Goal: Transaction & Acquisition: Purchase product/service

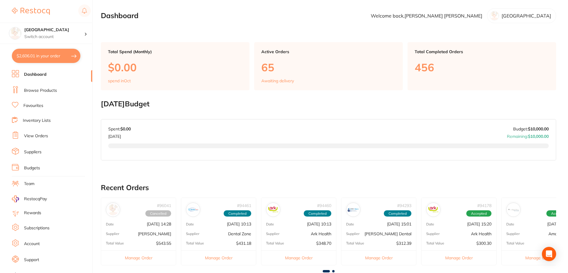
click at [36, 54] on button "$2,606.01 in your order" at bounding box center [46, 56] width 69 height 14
checkbox input "true"
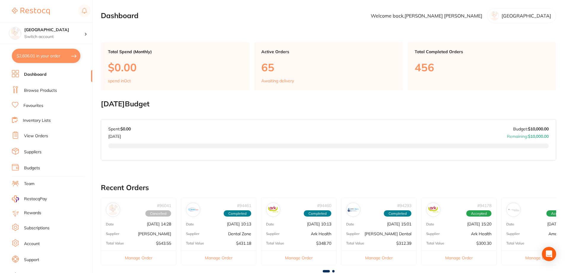
checkbox input "true"
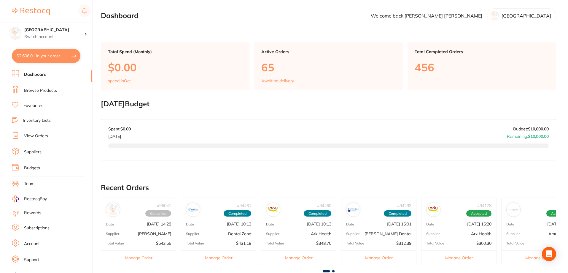
checkbox input "true"
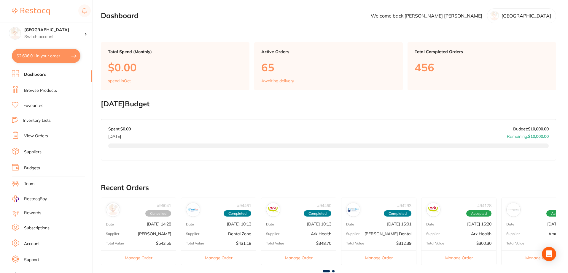
checkbox input "true"
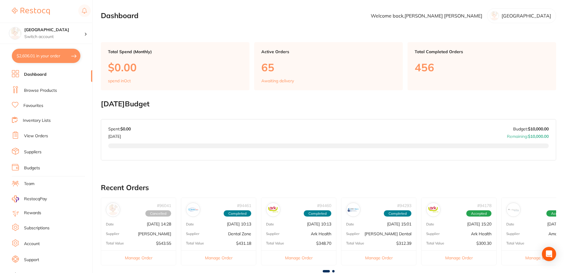
checkbox input "true"
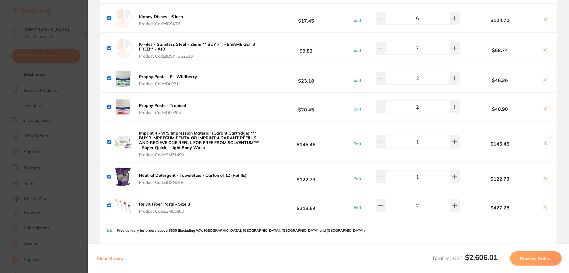
scroll to position [623, 0]
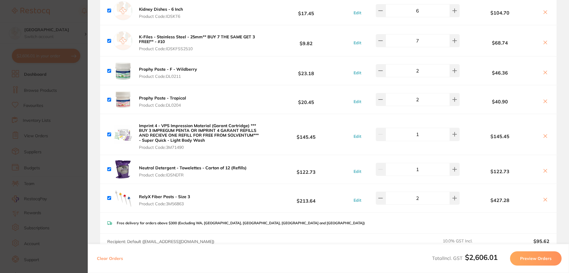
click at [80, 143] on section "Update RRP Set your pre negotiated price for this item. Item Agreed RRP (excl. …" at bounding box center [284, 136] width 569 height 273
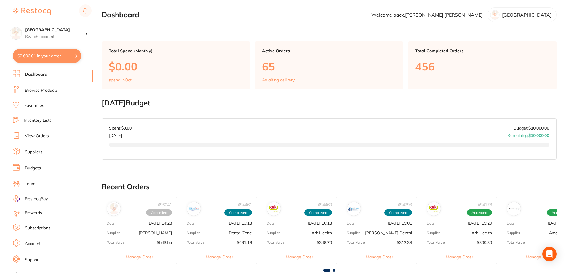
scroll to position [0, 0]
click at [50, 90] on link "Browse Products" at bounding box center [40, 90] width 33 height 6
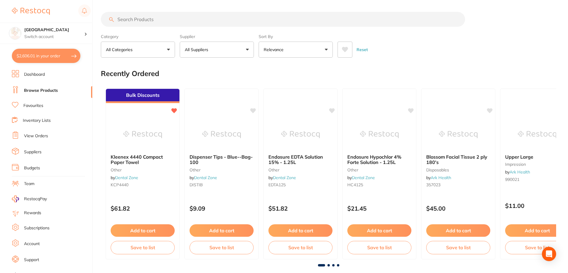
click at [129, 17] on input "search" at bounding box center [283, 19] width 364 height 15
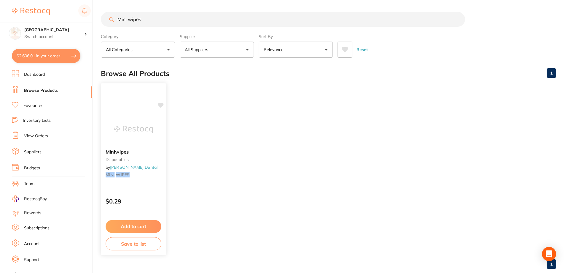
type input "Mini wipes"
click at [135, 225] on button "Add to cart" at bounding box center [134, 226] width 56 height 13
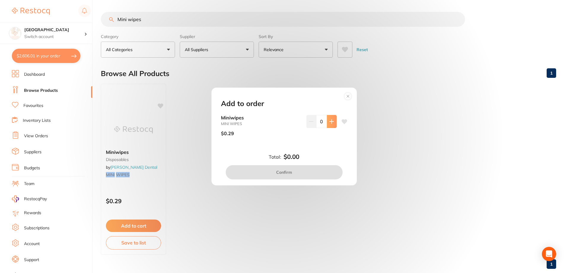
click at [329, 119] on icon at bounding box center [331, 121] width 5 height 5
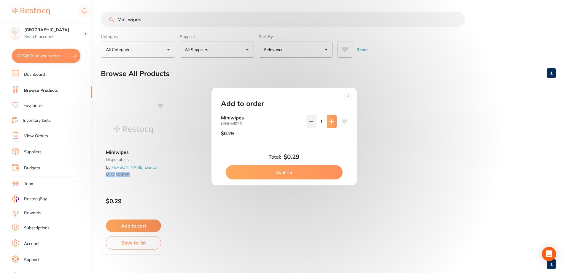
click at [329, 119] on icon at bounding box center [331, 121] width 5 height 5
click at [323, 122] on input "3" at bounding box center [321, 121] width 11 height 13
type input "100"
click at [308, 171] on button "Confirm" at bounding box center [284, 172] width 117 height 14
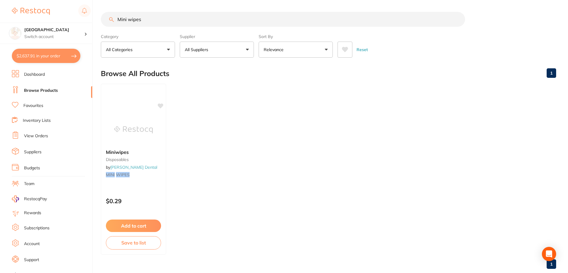
click at [29, 52] on button "$2,637.91 in your order" at bounding box center [46, 56] width 69 height 14
checkbox input "true"
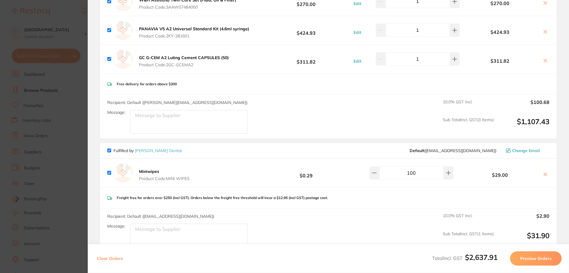
scroll to position [499, 0]
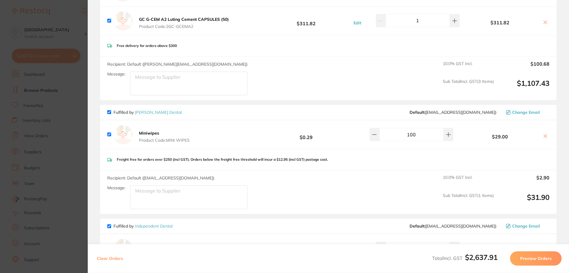
click at [410, 132] on input "100" at bounding box center [412, 134] width 64 height 13
type input "200"
click at [467, 138] on div "Miniwipes Product Code: MINI WIPES $0.29 200 $58.00" at bounding box center [328, 134] width 457 height 28
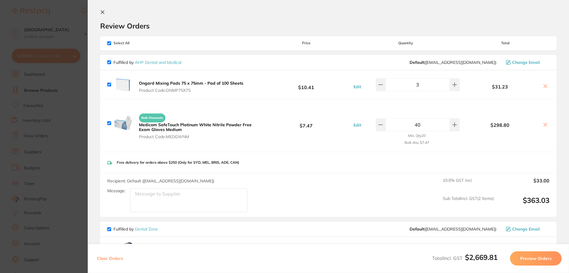
scroll to position [0, 0]
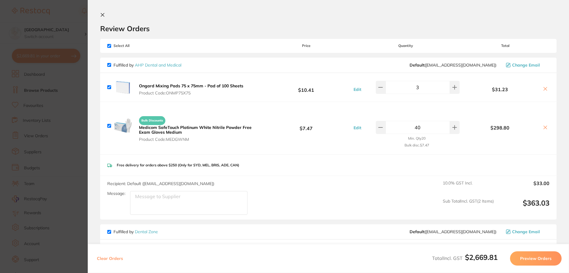
click at [101, 15] on icon at bounding box center [102, 14] width 5 height 5
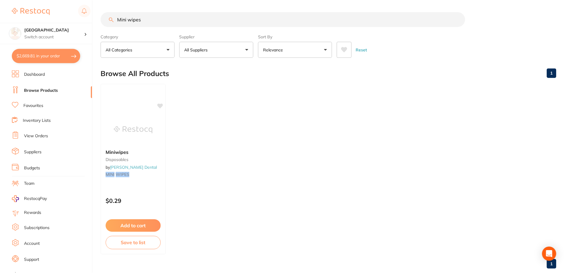
scroll to position [0, 0]
drag, startPoint x: 156, startPoint y: 20, endPoint x: 85, endPoint y: 10, distance: 72.6
click at [86, 10] on div "$2,669.81 Katoomba Dental Centre Switch account [GEOGRAPHIC_DATA] $2,669.81 in …" at bounding box center [284, 136] width 568 height 273
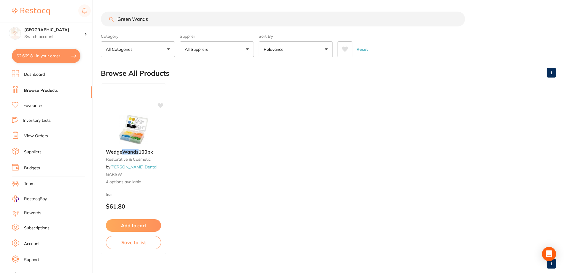
scroll to position [0, 0]
drag, startPoint x: 132, startPoint y: 20, endPoint x: 109, endPoint y: 19, distance: 22.9
click at [109, 19] on div "Green Wands" at bounding box center [328, 19] width 455 height 15
type input "Wands"
drag, startPoint x: 150, startPoint y: 19, endPoint x: 94, endPoint y: 14, distance: 56.5
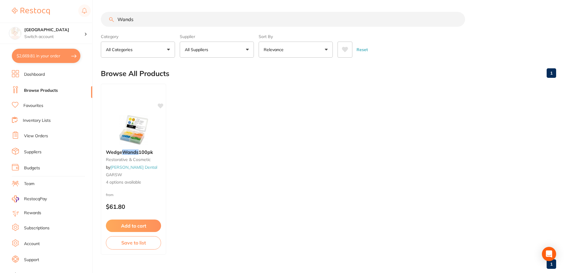
click at [94, 14] on div "$2,669.81 Katoomba Dental Centre Switch account [GEOGRAPHIC_DATA] $2,669.81 in …" at bounding box center [284, 136] width 568 height 273
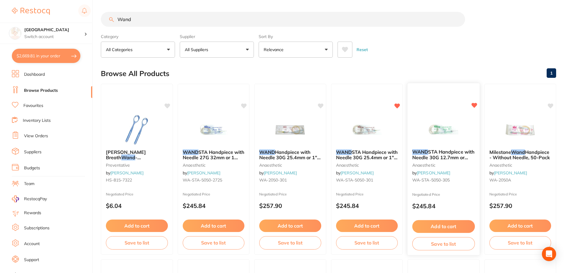
type input "Wand"
click at [450, 224] on button "Add to cart" at bounding box center [443, 226] width 63 height 13
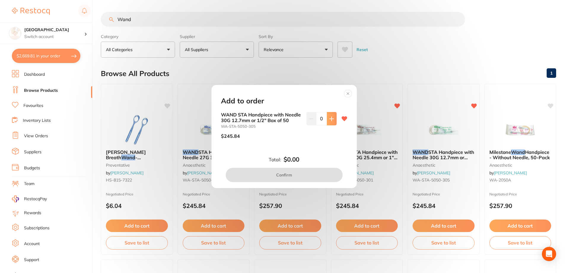
click at [330, 112] on button at bounding box center [332, 118] width 10 height 13
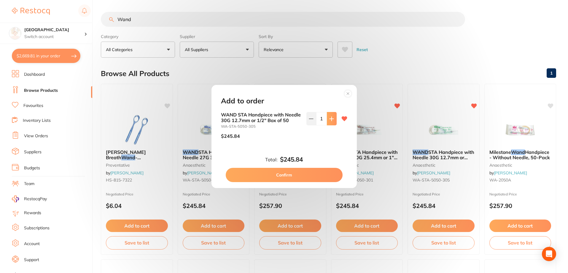
click at [330, 112] on button at bounding box center [332, 118] width 10 height 13
type input "2"
click at [298, 172] on button "Confirm" at bounding box center [284, 175] width 117 height 14
checkbox input "false"
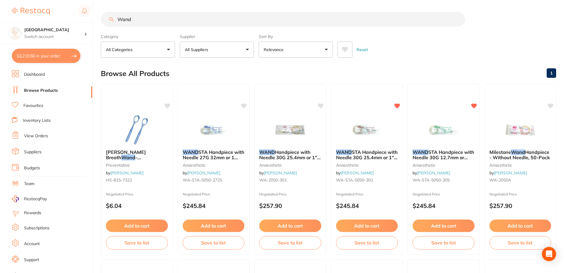
drag, startPoint x: 137, startPoint y: 21, endPoint x: 107, endPoint y: 15, distance: 30.0
click at [108, 16] on input "Wand" at bounding box center [283, 19] width 364 height 15
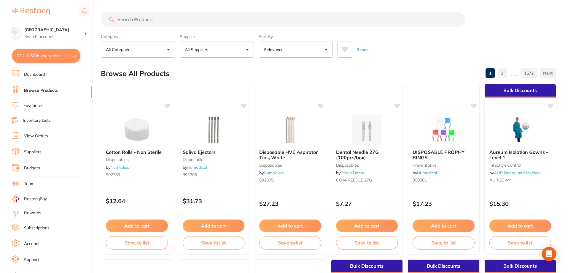
click at [161, 22] on input "search" at bounding box center [283, 19] width 364 height 15
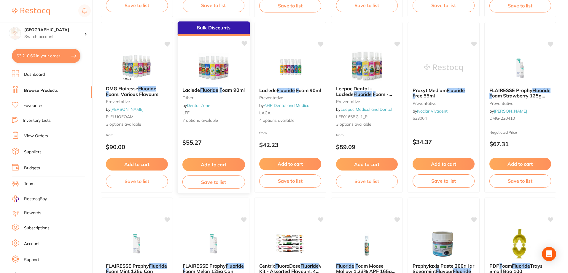
scroll to position [237, 0]
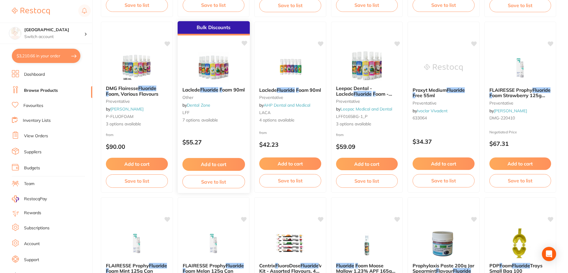
type input "[MEDICAL_DATA]"
click at [214, 71] on img at bounding box center [213, 67] width 39 height 30
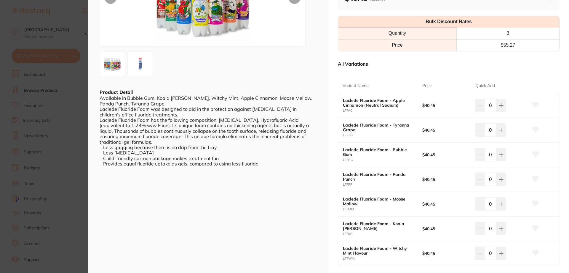
scroll to position [156, 0]
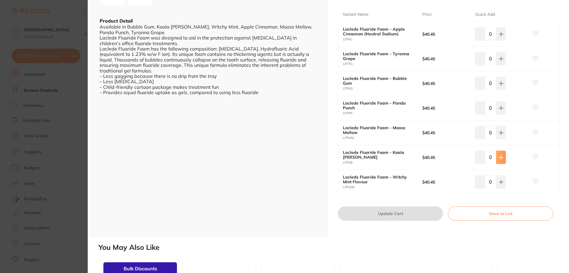
click at [502, 160] on button at bounding box center [501, 156] width 10 height 13
type input "1"
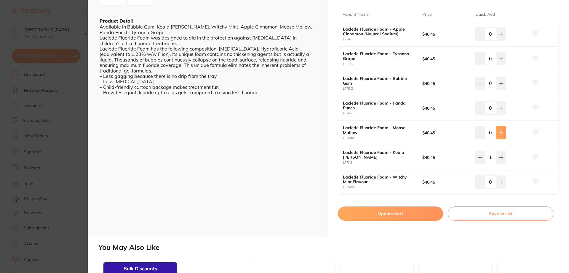
click at [502, 131] on icon at bounding box center [501, 132] width 5 height 5
type input "1"
click at [499, 81] on icon at bounding box center [501, 83] width 5 height 5
type input "1"
click at [389, 212] on button "Update Cart" at bounding box center [390, 213] width 105 height 14
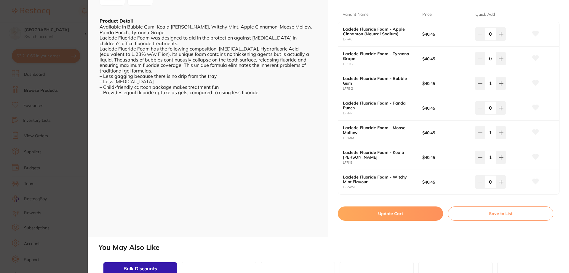
checkbox input "false"
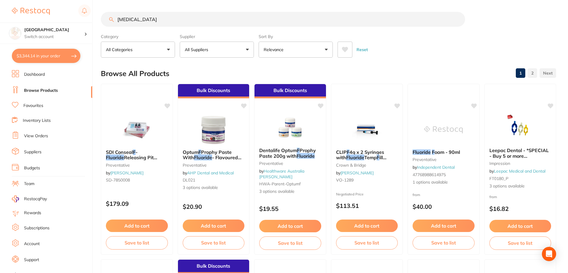
drag, startPoint x: 143, startPoint y: 21, endPoint x: 99, endPoint y: 15, distance: 44.3
click at [99, 15] on div "$3,344.14 Katoomba Dental Centre Switch account [GEOGRAPHIC_DATA] $3,344.14 in …" at bounding box center [284, 136] width 568 height 273
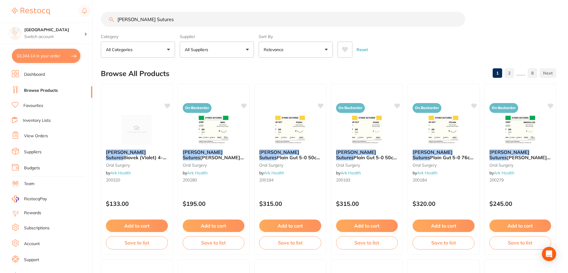
click at [132, 20] on input "[PERSON_NAME] Sutures" at bounding box center [283, 19] width 364 height 15
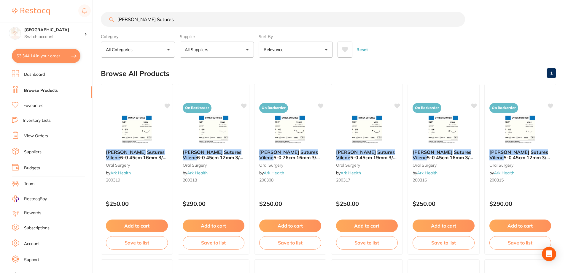
type input "[PERSON_NAME] Sutures"
click at [288, 133] on img at bounding box center [290, 129] width 39 height 30
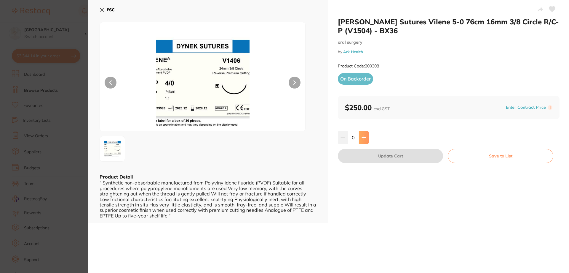
click at [364, 139] on icon at bounding box center [364, 137] width 5 height 5
type input "1"
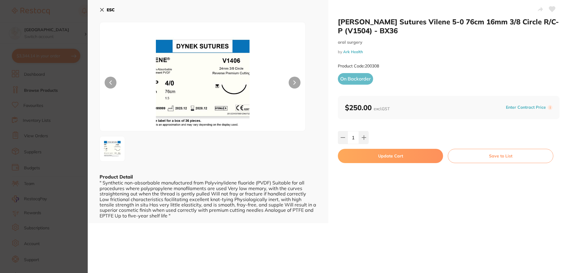
click at [393, 153] on button "Update Cart" at bounding box center [390, 156] width 105 height 14
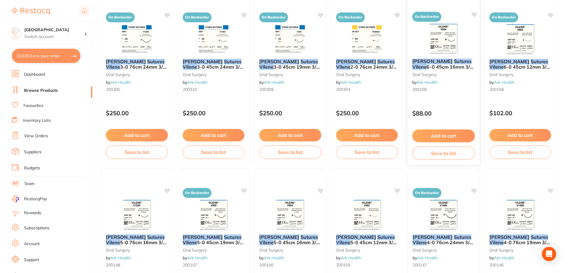
scroll to position [453, 0]
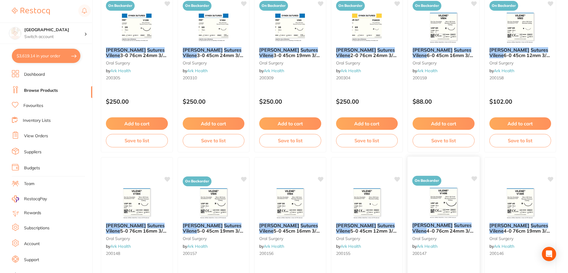
click at [445, 198] on img at bounding box center [443, 202] width 39 height 30
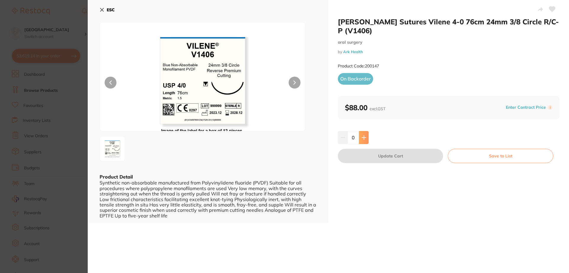
click at [363, 135] on icon at bounding box center [364, 137] width 5 height 5
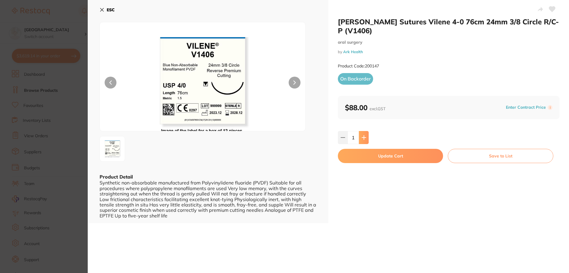
click at [363, 135] on icon at bounding box center [364, 137] width 5 height 5
type input "2"
click at [362, 149] on button "Update Cart" at bounding box center [390, 156] width 105 height 14
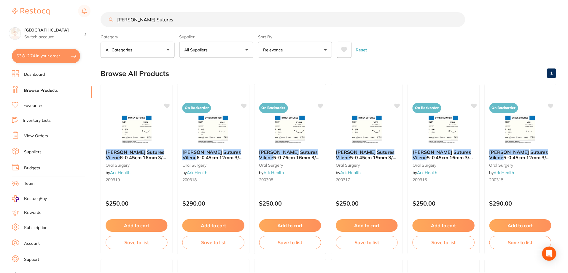
scroll to position [453, 0]
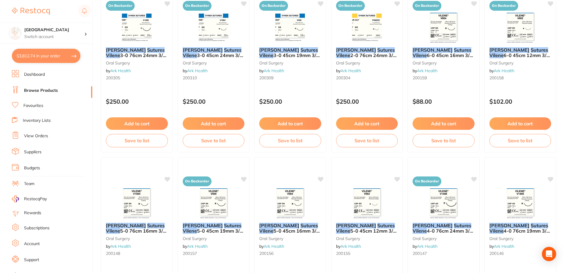
click at [37, 54] on button "$3,812.74 in your order" at bounding box center [46, 56] width 69 height 14
checkbox input "true"
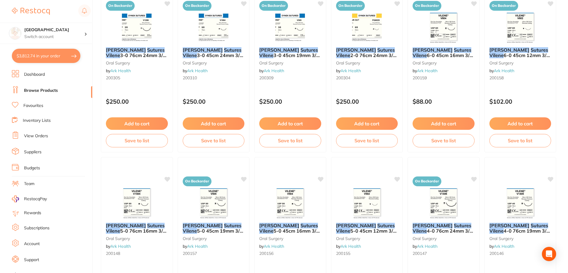
checkbox input "true"
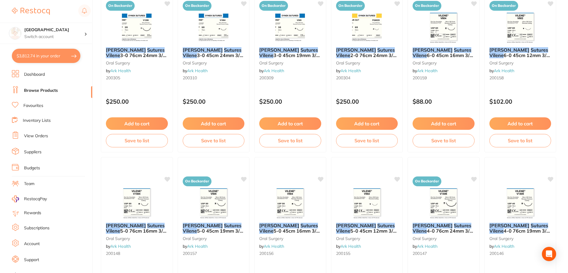
checkbox input "true"
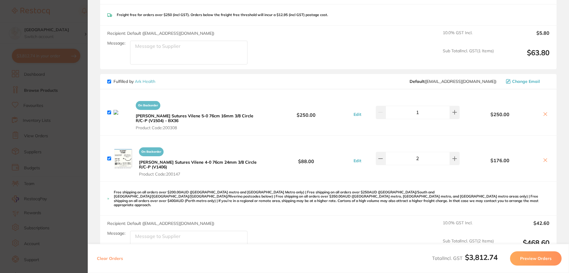
scroll to position [741, 0]
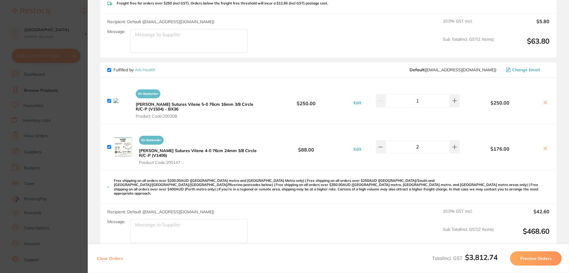
click at [546, 100] on icon at bounding box center [545, 102] width 5 height 5
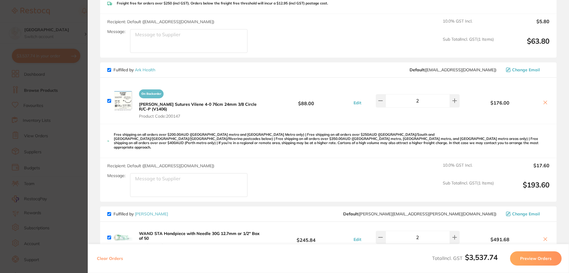
checkbox input "true"
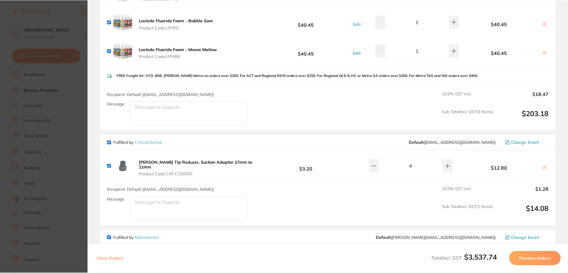
scroll to position [282, 0]
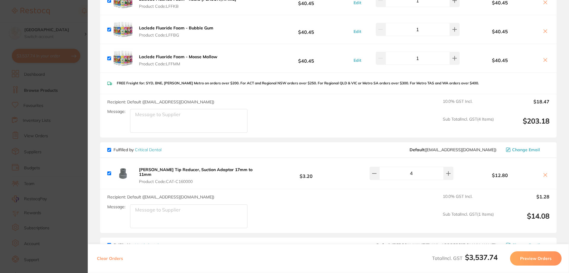
click at [160, 149] on link "Critical Dental" at bounding box center [148, 149] width 27 height 5
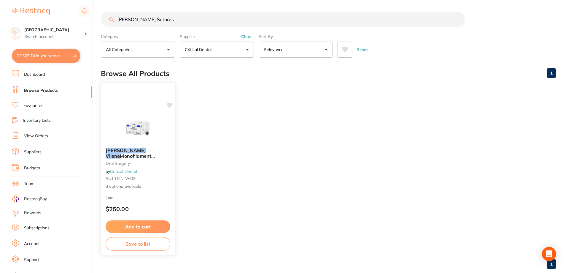
click at [140, 128] on img at bounding box center [137, 128] width 39 height 30
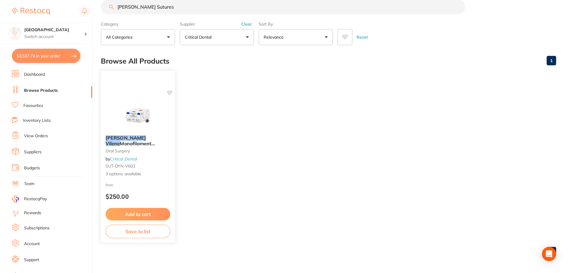
click at [132, 115] on img at bounding box center [137, 115] width 39 height 30
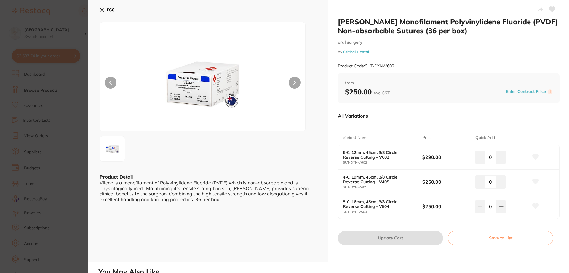
click at [103, 12] on button "ESC" at bounding box center [107, 10] width 15 height 10
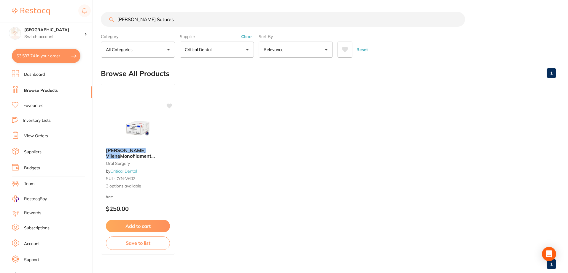
drag, startPoint x: 176, startPoint y: 7, endPoint x: 105, endPoint y: 2, distance: 71.9
click at [106, 2] on main "[PERSON_NAME] Sutures Category All Categories All Categories [MEDICAL_DATA] Cle…" at bounding box center [334, 142] width 467 height 285
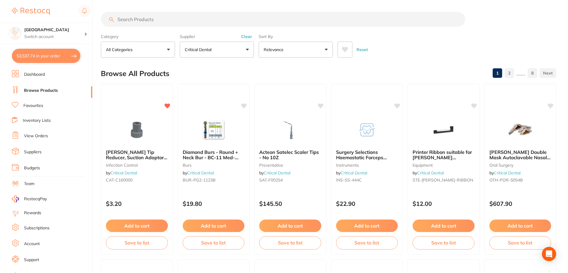
click at [346, 51] on icon at bounding box center [345, 49] width 6 height 5
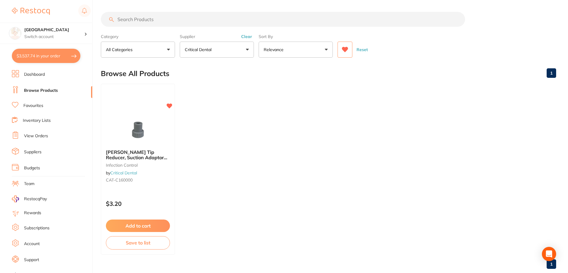
click at [344, 49] on icon at bounding box center [345, 49] width 6 height 5
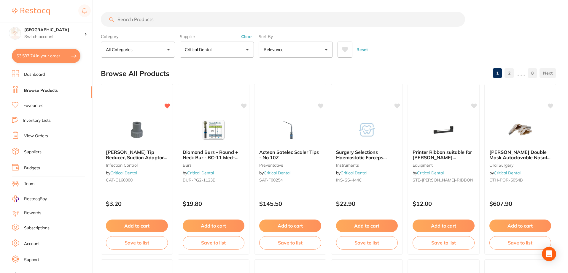
click at [246, 37] on button "Clear" at bounding box center [246, 36] width 15 height 5
click at [171, 23] on input "search" at bounding box center [283, 19] width 364 height 15
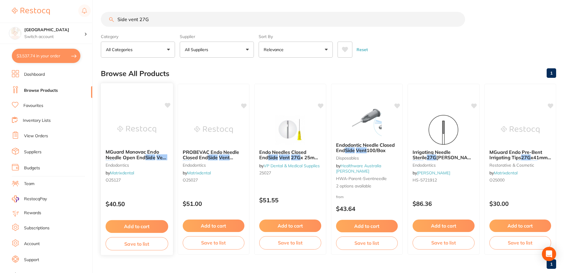
type input "Side vent 27G"
click at [128, 150] on span "MGuard Monovac Endo Needle Open End" at bounding box center [132, 155] width 53 height 12
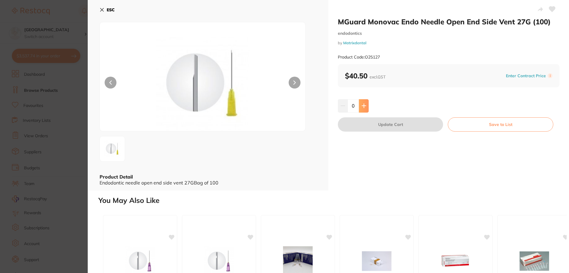
click at [362, 105] on icon at bounding box center [364, 105] width 5 height 5
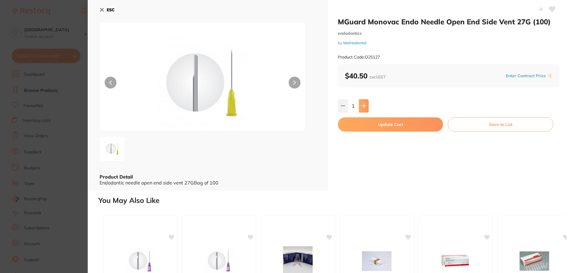
click at [362, 105] on icon at bounding box center [364, 105] width 5 height 5
type input "3"
click at [372, 125] on button "Update Cart" at bounding box center [390, 124] width 105 height 14
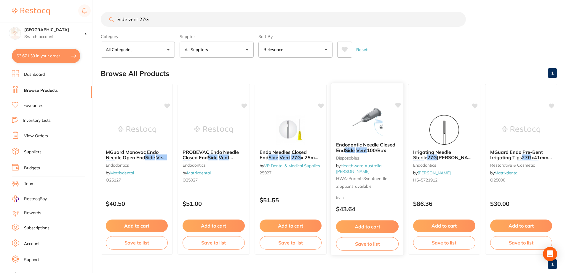
checkbox input "false"
click at [46, 53] on button "$3,671.39 in your order" at bounding box center [46, 56] width 69 height 14
checkbox input "true"
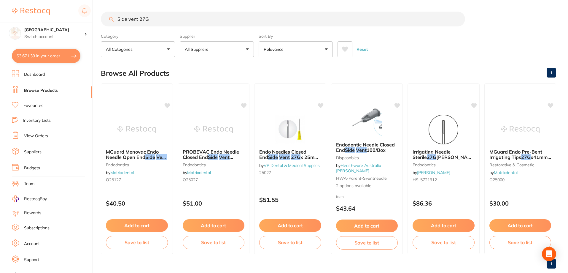
checkbox input "true"
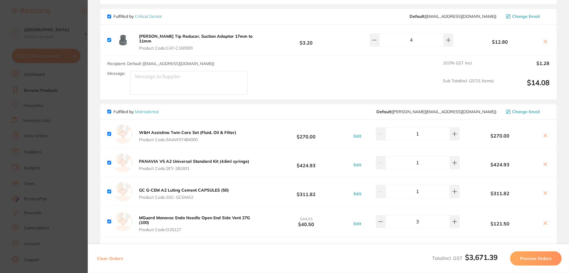
scroll to position [415, 0]
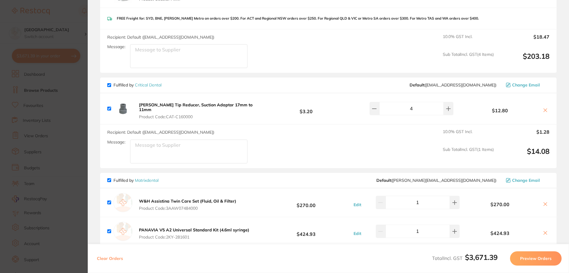
scroll to position [348, 0]
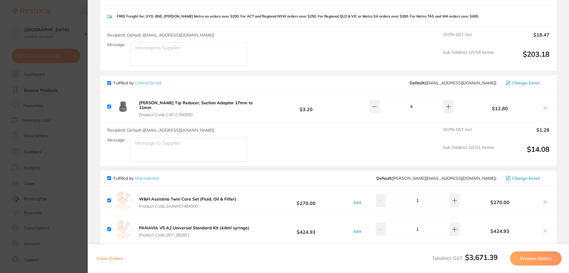
click at [109, 83] on input "checkbox" at bounding box center [109, 83] width 4 height 4
checkbox input "false"
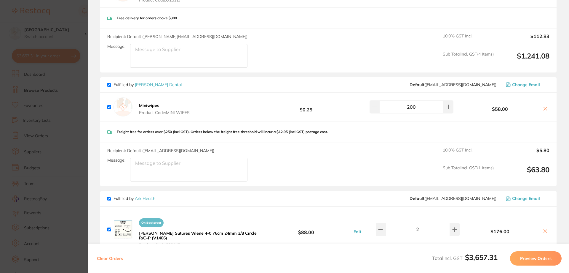
scroll to position [652, 0]
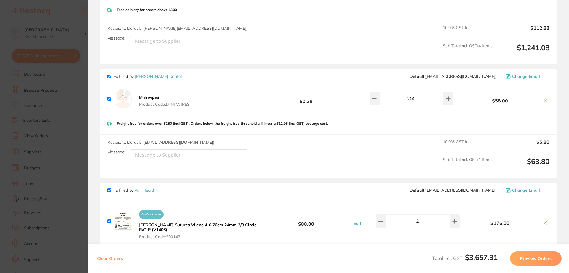
click at [110, 74] on input "checkbox" at bounding box center [109, 76] width 4 height 4
checkbox input "false"
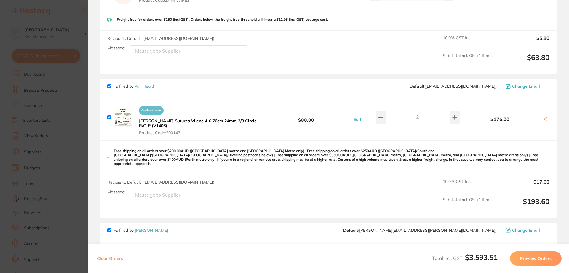
scroll to position [801, 0]
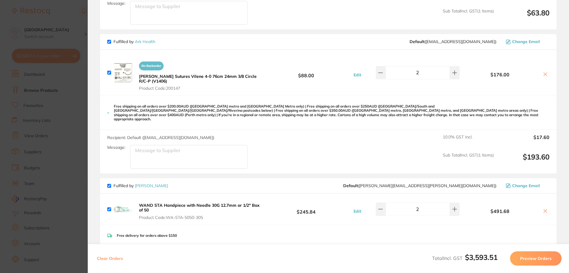
click at [110, 40] on input "checkbox" at bounding box center [109, 42] width 4 height 4
checkbox input "false"
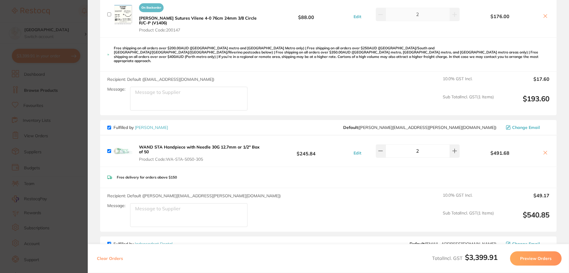
scroll to position [860, 0]
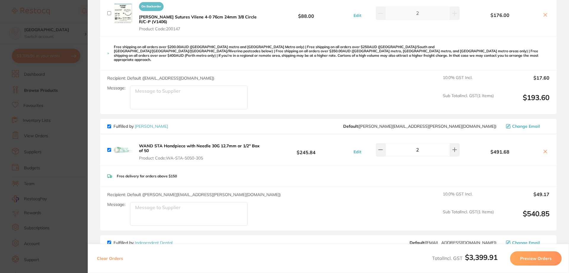
click at [107, 120] on div "Fulfilled by Henry Schein Halas Default ( natasha.craig@henryschein.com.au ) Ch…" at bounding box center [328, 126] width 457 height 15
click at [107, 124] on input "checkbox" at bounding box center [109, 126] width 4 height 4
checkbox input "false"
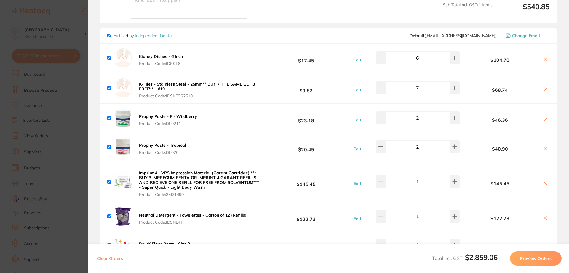
scroll to position [1065, 0]
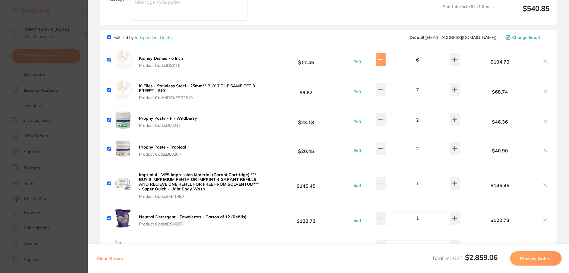
click at [386, 55] on button at bounding box center [381, 59] width 10 height 13
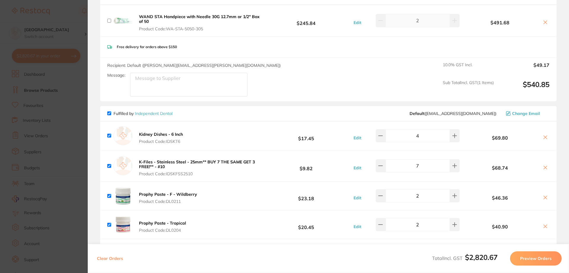
scroll to position [924, 0]
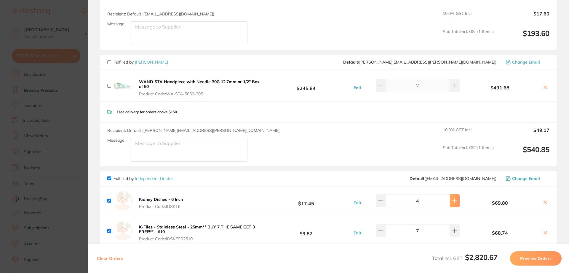
click at [453, 198] on icon at bounding box center [455, 200] width 4 height 4
type input "6"
click at [469, 195] on div "$104.70" at bounding box center [505, 200] width 88 height 10
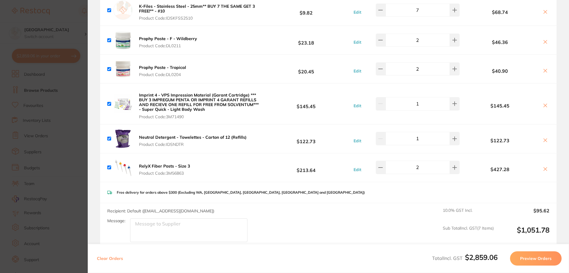
scroll to position [1149, 0]
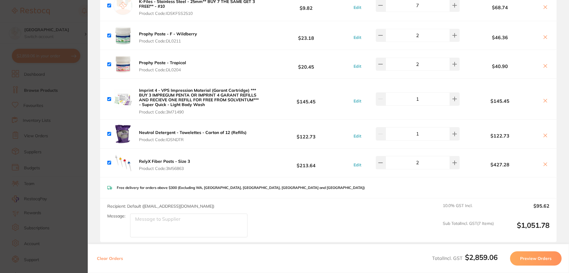
click at [532, 257] on button "Preview Orders" at bounding box center [536, 258] width 52 height 14
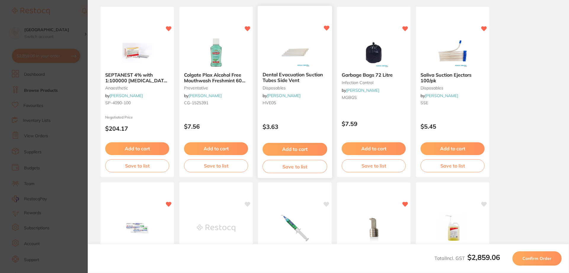
scroll to position [0, 0]
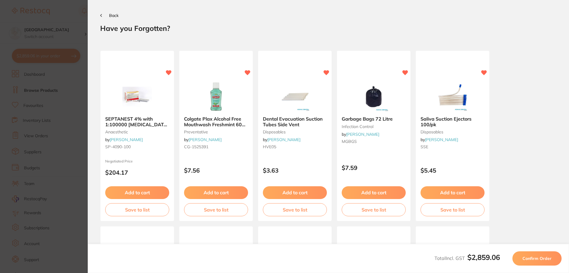
click at [531, 255] on span "Confirm Order" at bounding box center [537, 257] width 29 height 5
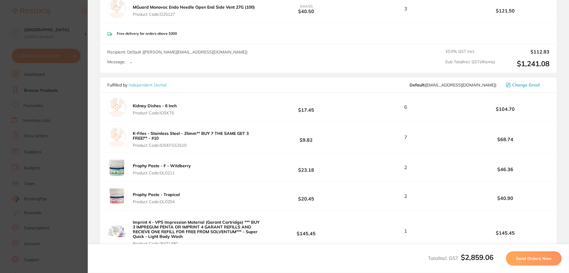
scroll to position [682, 0]
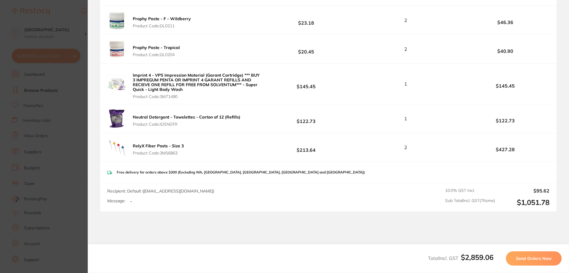
click at [526, 256] on span "Send Orders Now" at bounding box center [534, 257] width 36 height 5
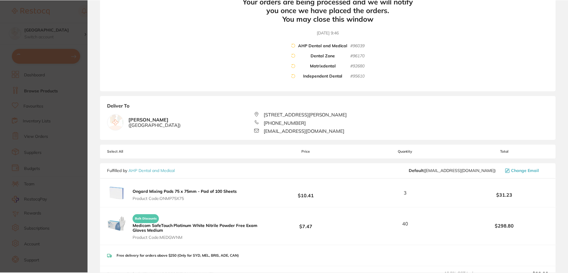
scroll to position [0, 0]
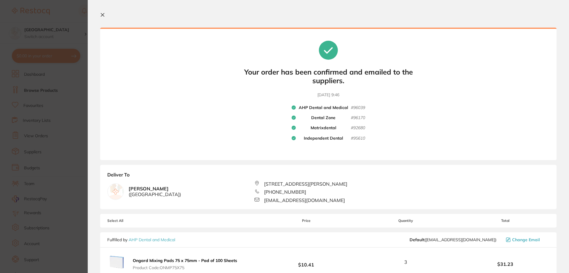
click at [101, 14] on icon at bounding box center [102, 14] width 3 height 3
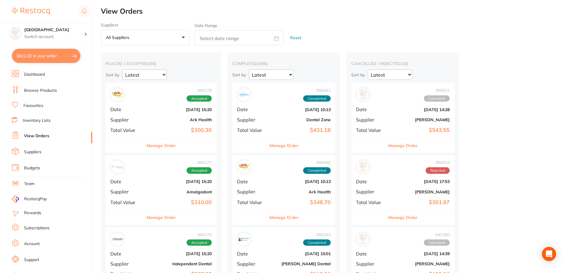
checkbox input "false"
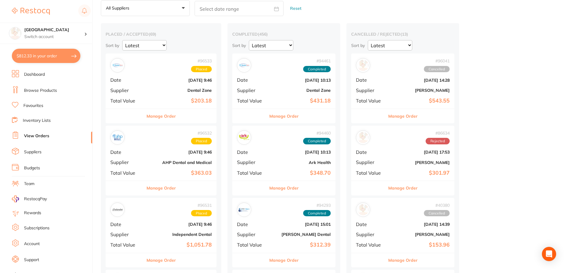
scroll to position [30, 0]
click at [153, 110] on button "Manage Order" at bounding box center [161, 116] width 29 height 14
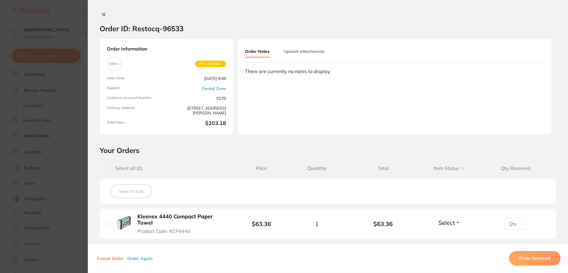
click at [101, 15] on icon at bounding box center [103, 14] width 5 height 5
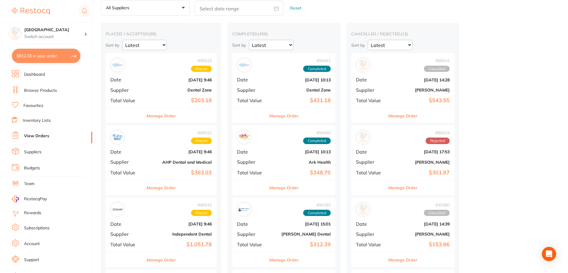
click at [147, 160] on div "# 96532 Placed Date Oct 14 2025, 9:46 Supplier AHP Dental and Medical Total Val…" at bounding box center [161, 152] width 111 height 55
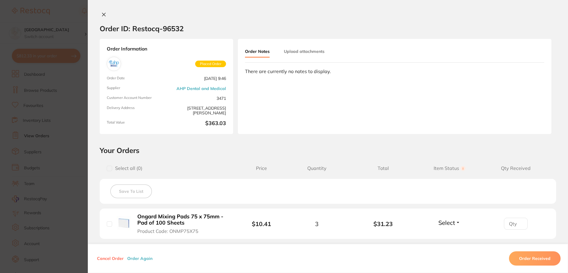
click at [102, 13] on icon at bounding box center [103, 14] width 3 height 3
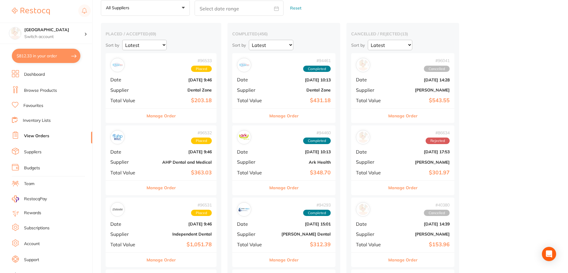
click at [169, 224] on b "Oct 14 2025, 9:46" at bounding box center [179, 223] width 64 height 5
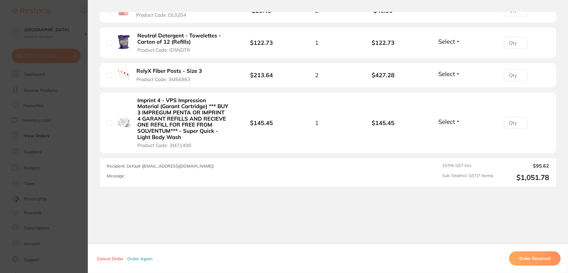
scroll to position [312, 0]
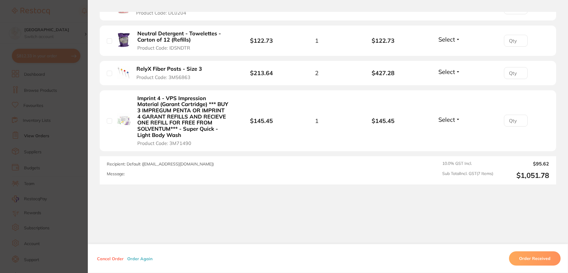
click at [66, 109] on section "Order ID: Restocq- 96531 Order Information Placed Order Order Date Oct 14 2025,…" at bounding box center [284, 136] width 568 height 273
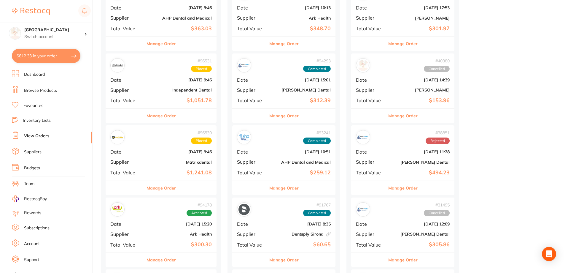
scroll to position [185, 0]
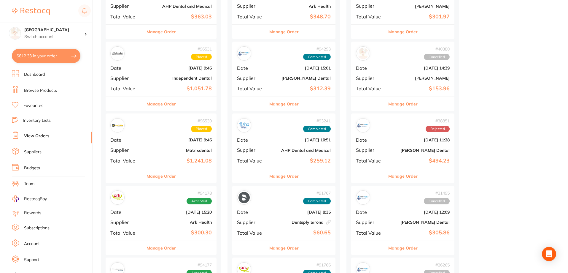
click at [149, 140] on b "Oct 14 2025, 9:46" at bounding box center [179, 139] width 64 height 5
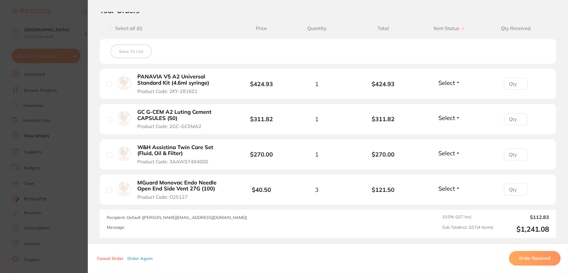
scroll to position [148, 0]
